Goal: Find specific page/section: Find specific page/section

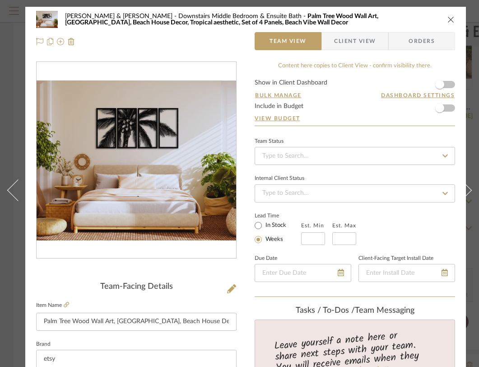
click at [452, 22] on icon "close" at bounding box center [450, 19] width 7 height 7
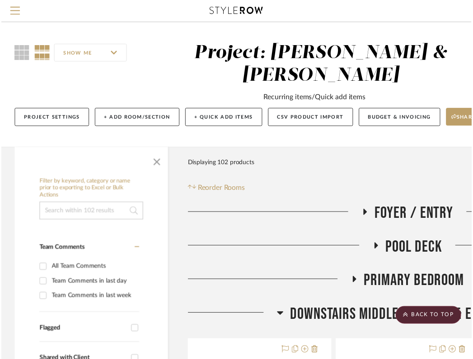
scroll to position [1193, 0]
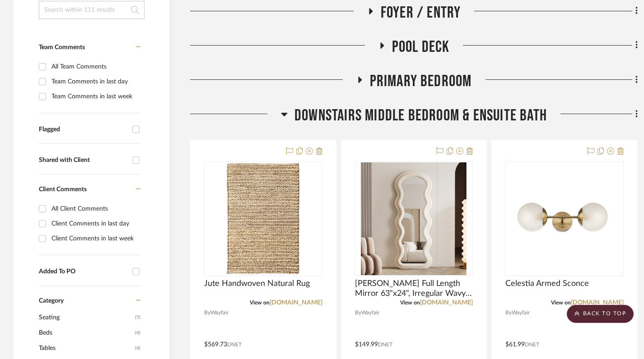
scroll to position [217, 0]
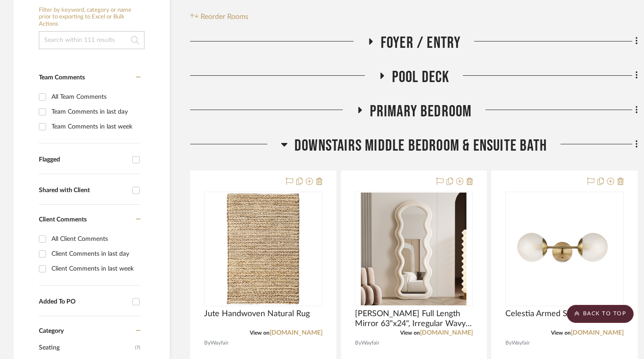
click at [285, 143] on icon at bounding box center [284, 145] width 6 height 4
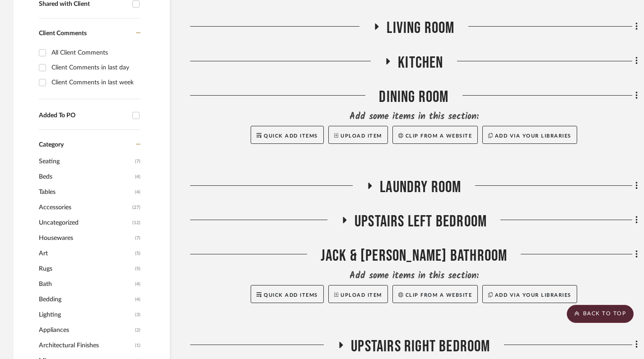
scroll to position [409, 0]
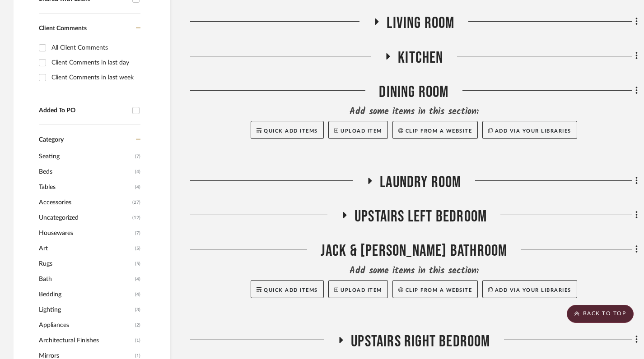
click at [341, 212] on icon at bounding box center [344, 215] width 11 height 7
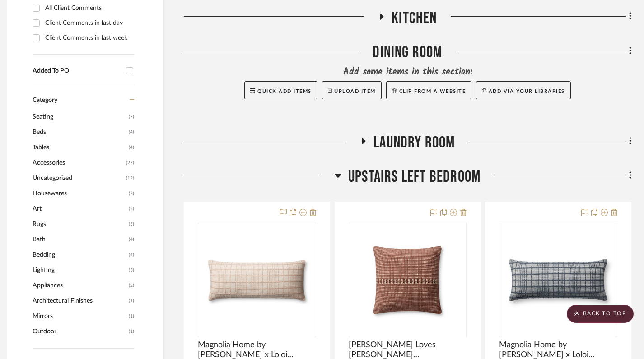
scroll to position [449, 6]
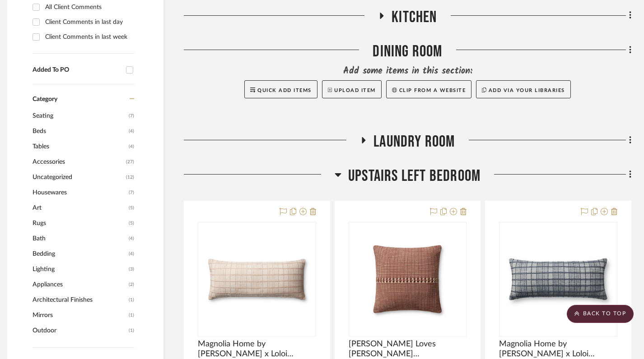
click at [335, 173] on icon at bounding box center [338, 175] width 6 height 4
